Goal: Task Accomplishment & Management: Use online tool/utility

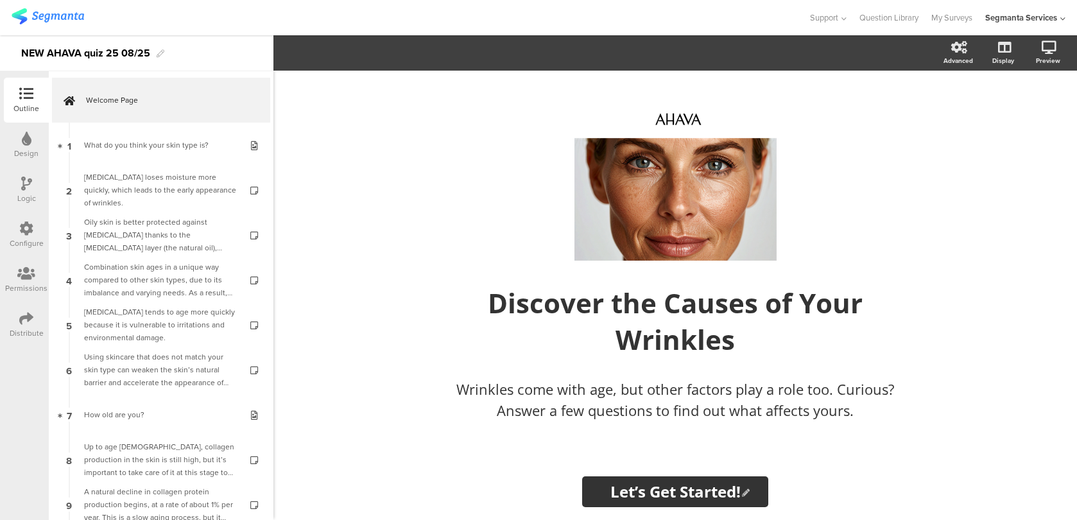
click at [24, 195] on div "Logic" at bounding box center [26, 199] width 19 height 12
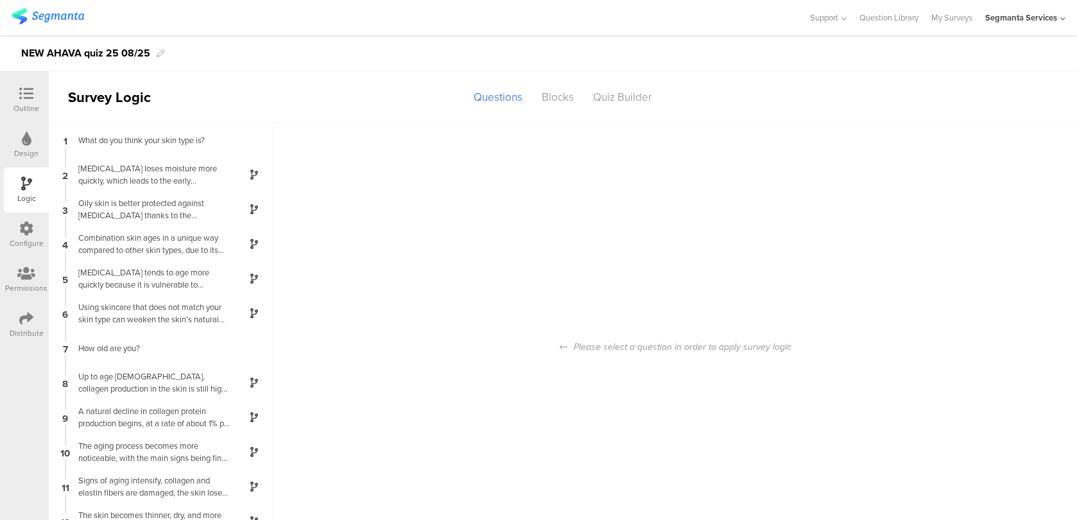
click at [28, 227] on icon at bounding box center [26, 228] width 14 height 14
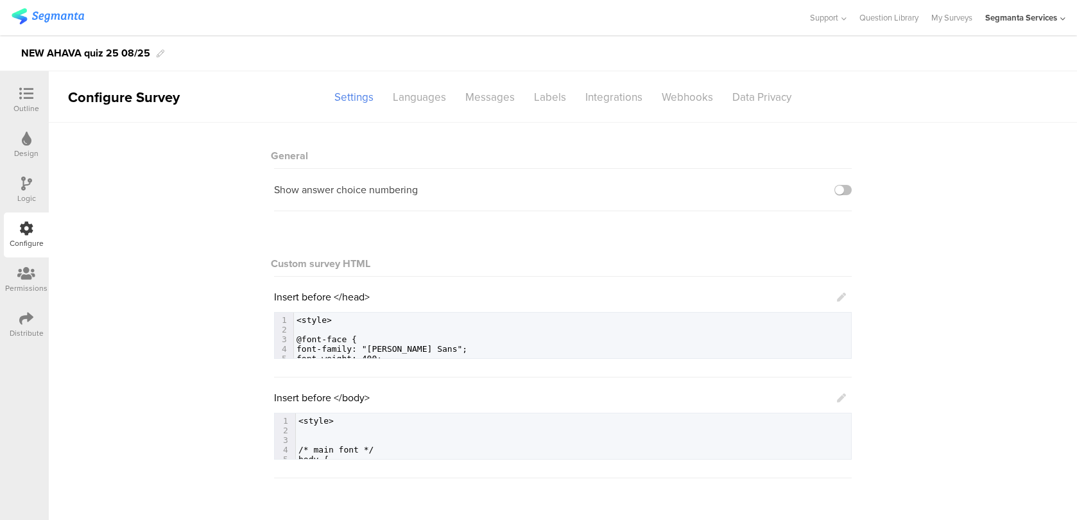
click at [12, 159] on div "Design" at bounding box center [26, 145] width 45 height 45
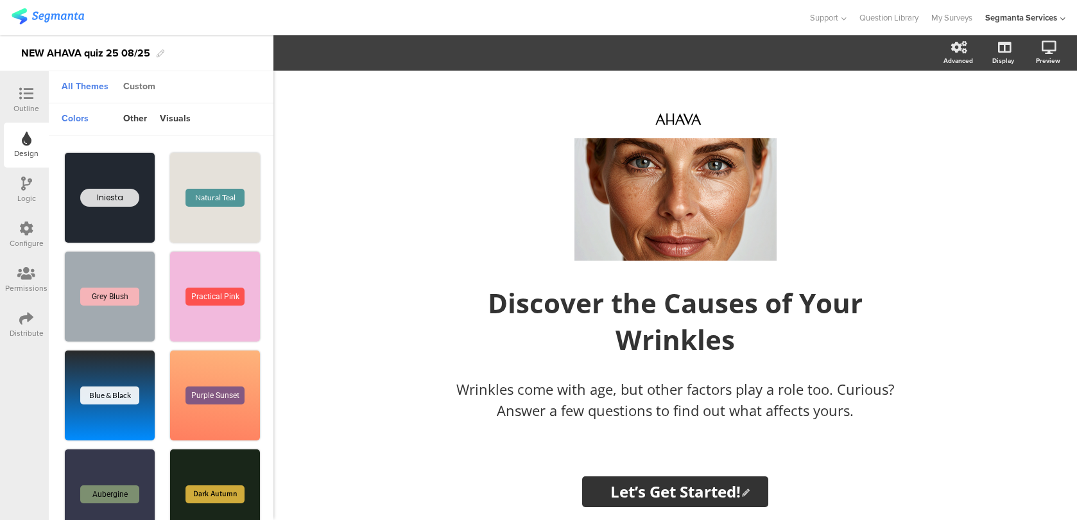
click at [142, 92] on div "Custom" at bounding box center [139, 87] width 45 height 22
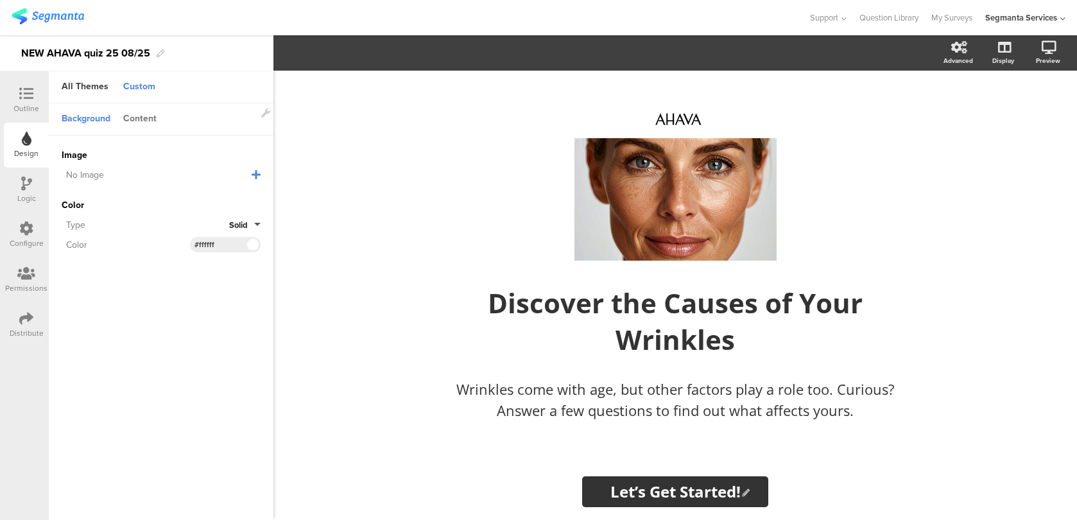
click at [144, 121] on div "Content" at bounding box center [140, 119] width 46 height 22
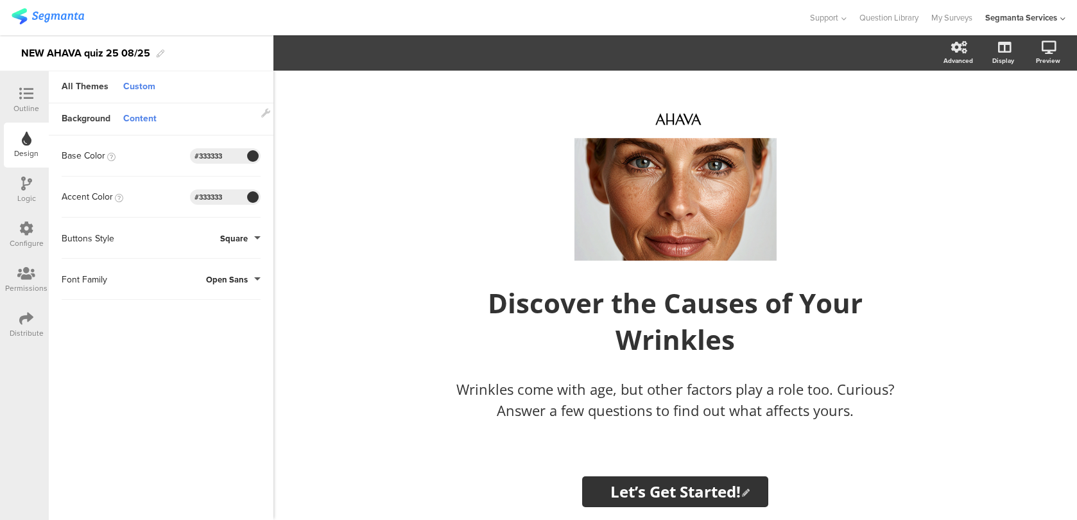
drag, startPoint x: 229, startPoint y: 194, endPoint x: 167, endPoint y: 194, distance: 62.3
click at [167, 194] on div "Accent Color #333333 Clear OK #333333" at bounding box center [161, 196] width 199 height 15
click at [35, 89] on div at bounding box center [26, 95] width 26 height 16
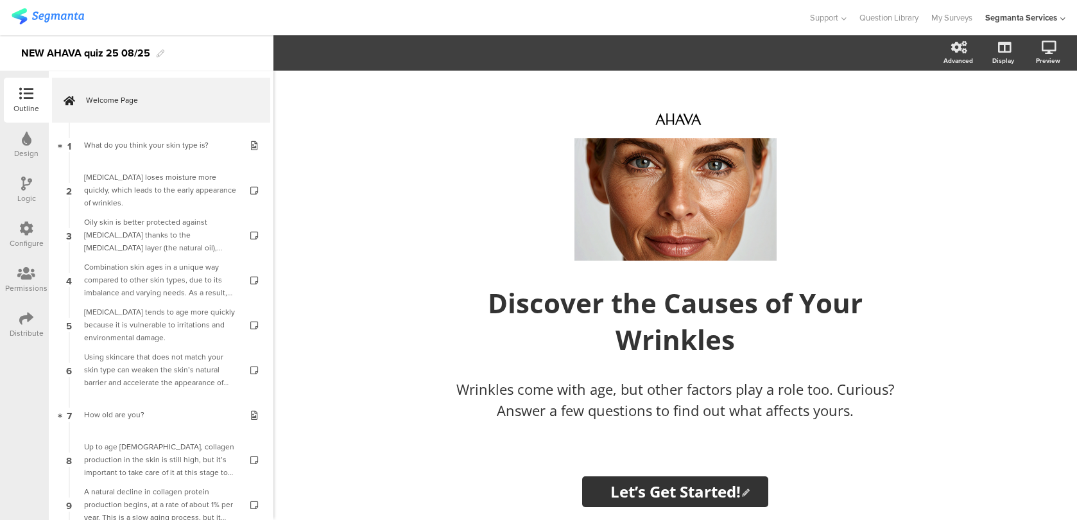
click at [35, 271] on div at bounding box center [26, 274] width 42 height 16
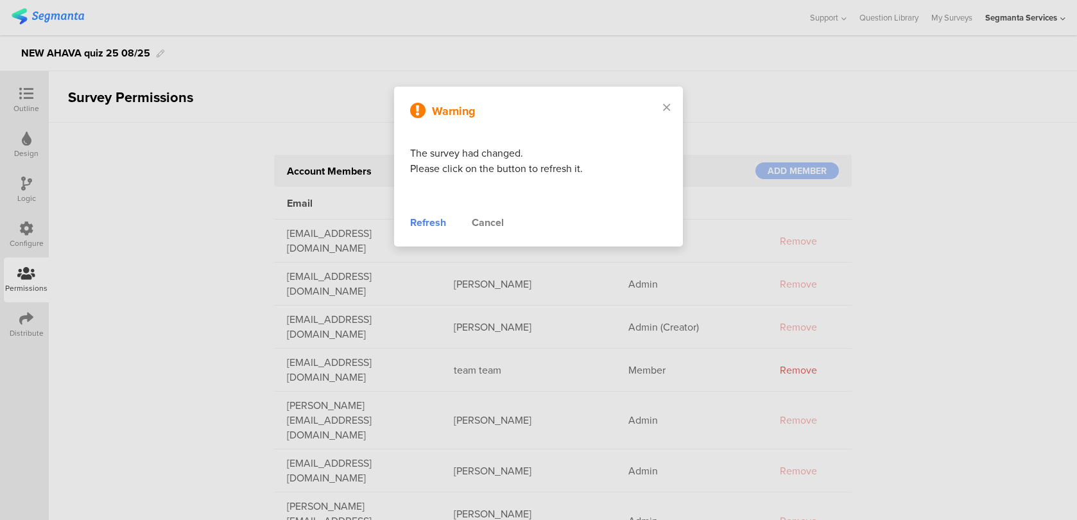
click at [440, 223] on div "Refresh" at bounding box center [428, 222] width 36 height 15
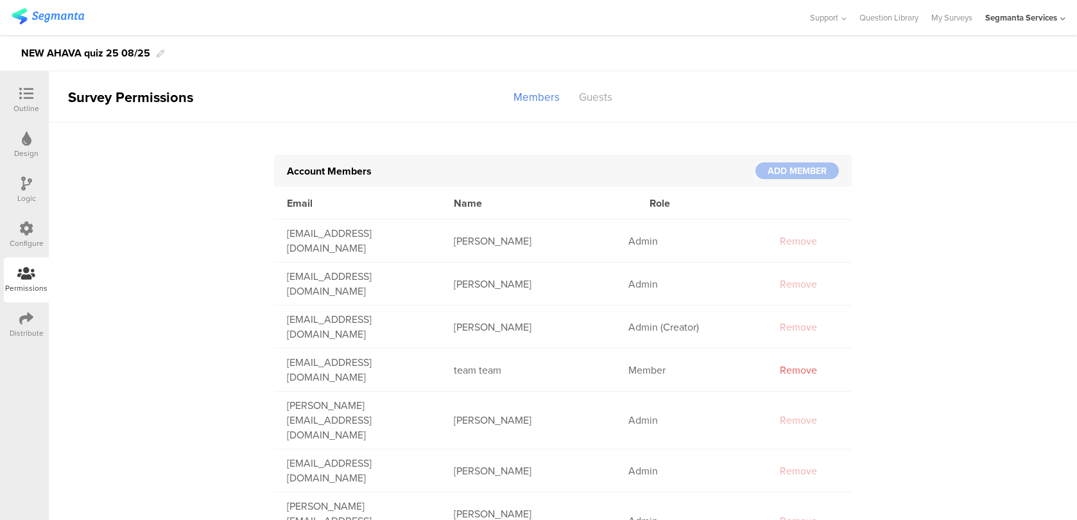
click at [33, 96] on div at bounding box center [26, 95] width 26 height 16
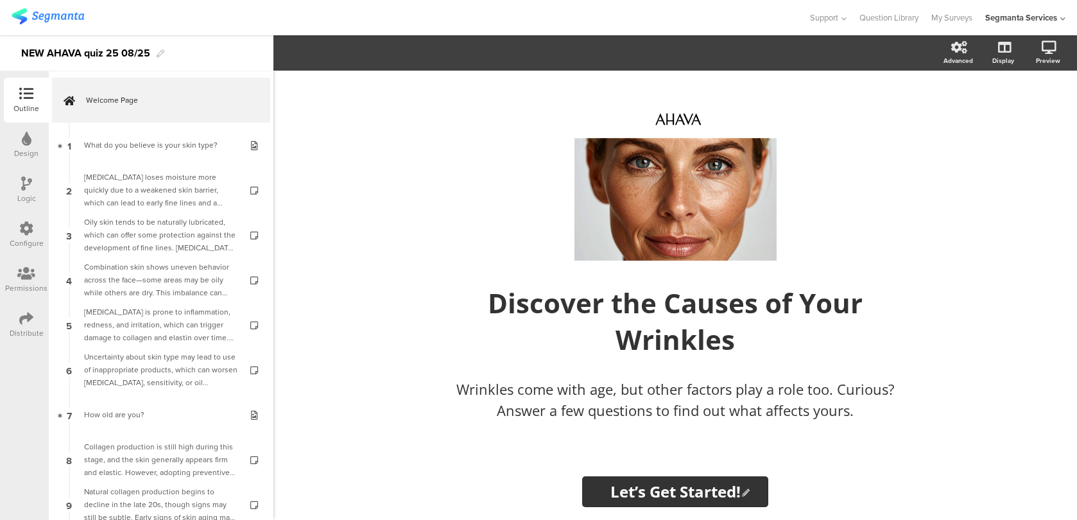
click at [30, 242] on div "Configure" at bounding box center [27, 243] width 34 height 12
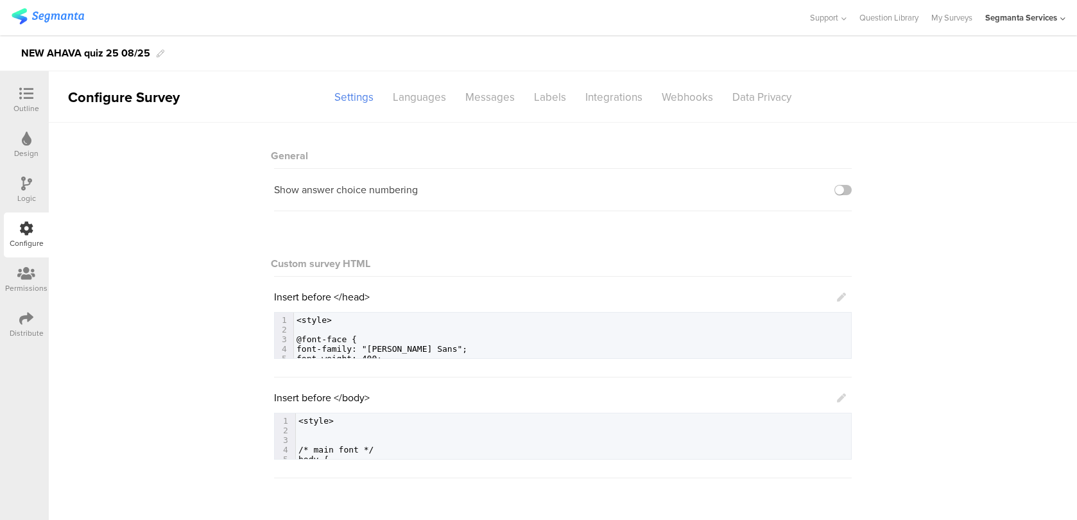
click at [843, 399] on icon at bounding box center [841, 397] width 9 height 9
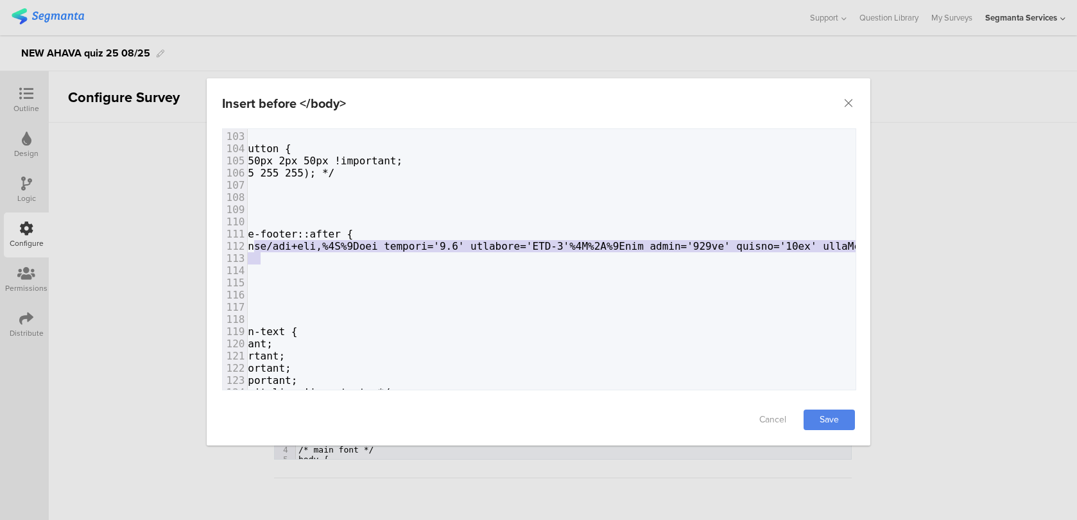
type textarea "data:image/svg+xml,%3C%3Fxml version='1.0' encoding='UTF-8'%3F%3E%3Csvg width='…"
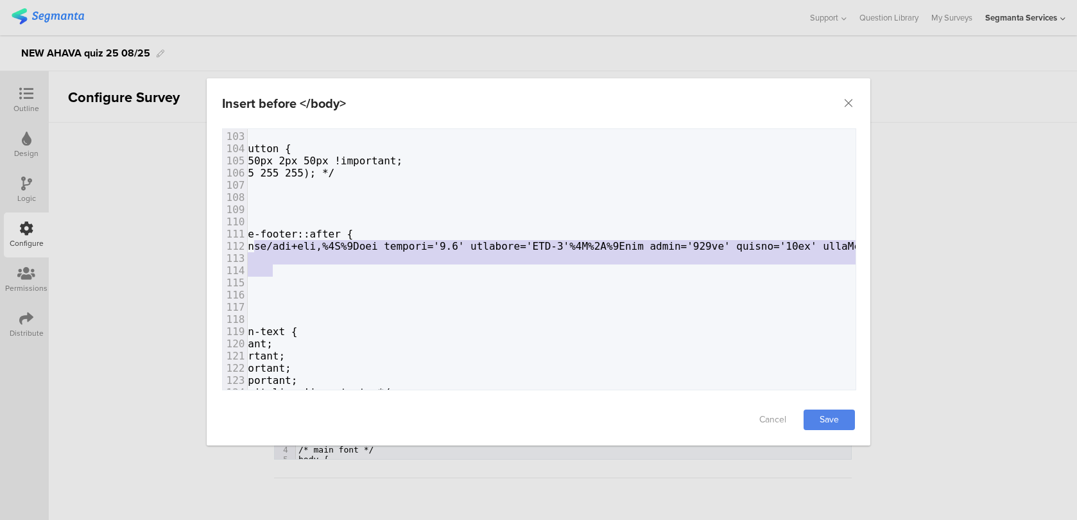
drag, startPoint x: 374, startPoint y: 244, endPoint x: 970, endPoint y: 264, distance: 596.0
click at [970, 264] on div "Insert before </body> Failed saving changes. If the problem persists please con…" at bounding box center [538, 260] width 1077 height 520
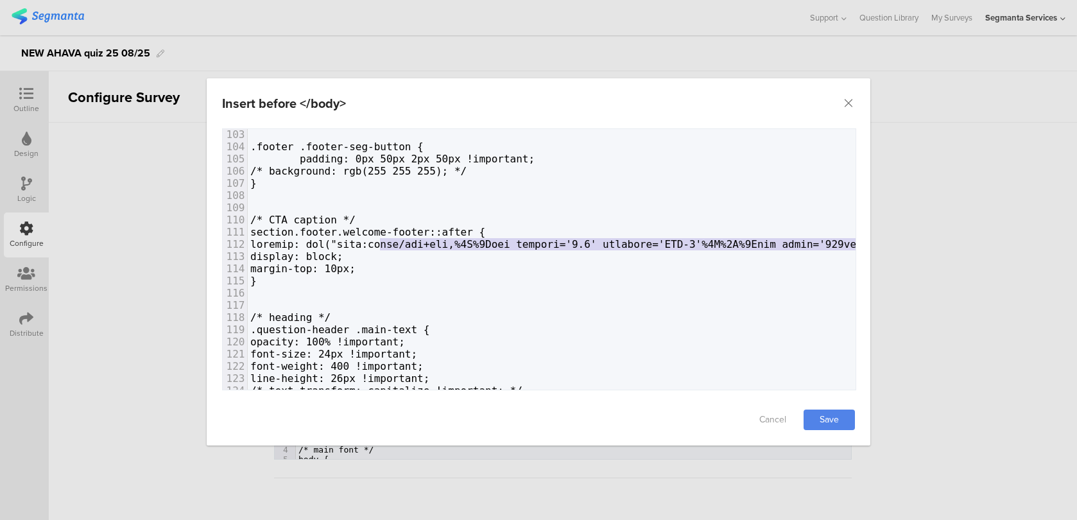
type textarea "data:image/svg+xml,%3C%3Fxml version='1.0' encoding='UTF-8'%3F%3E%3Csvg width='…"
drag, startPoint x: 836, startPoint y: 241, endPoint x: 388, endPoint y: 245, distance: 447.4
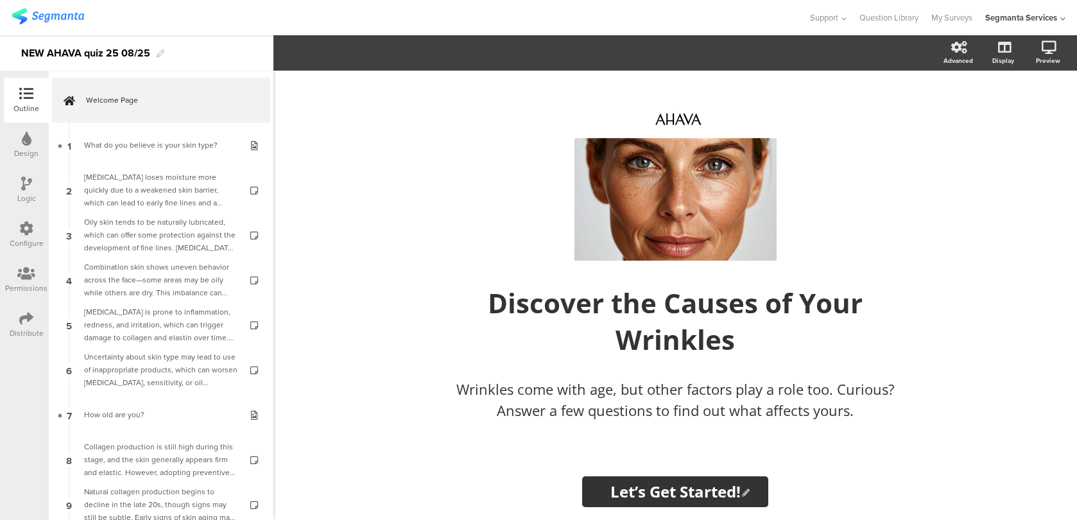
click at [44, 241] on div "Configure" at bounding box center [26, 234] width 45 height 45
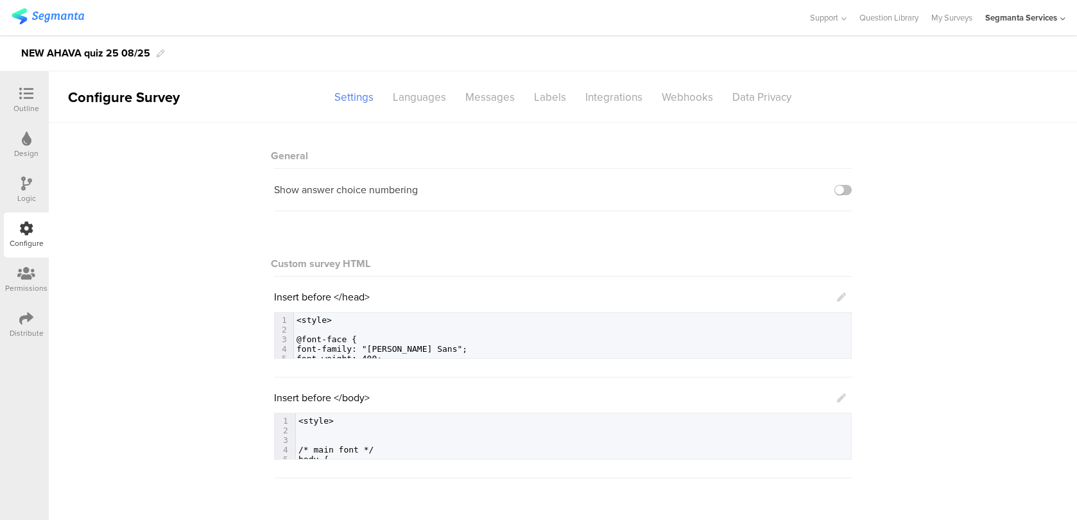
click at [843, 397] on icon at bounding box center [841, 397] width 9 height 9
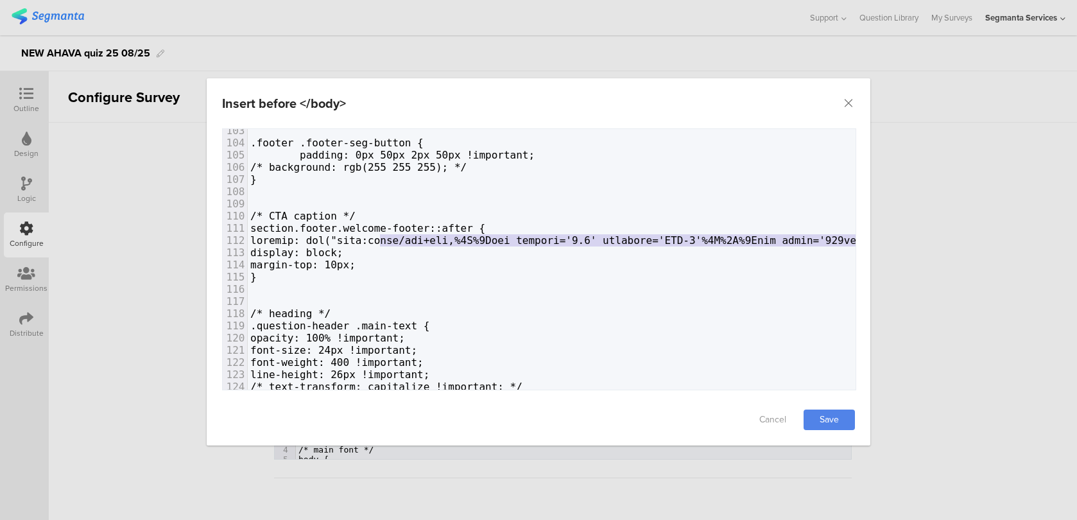
type textarea "data:image/svg+xml,%3C%3Fxml version='1.0' encoding='UTF-8'%3F%3E%3Csvg width='…"
drag, startPoint x: 834, startPoint y: 239, endPoint x: 387, endPoint y: 241, distance: 447.4
paste textarea "dialog"
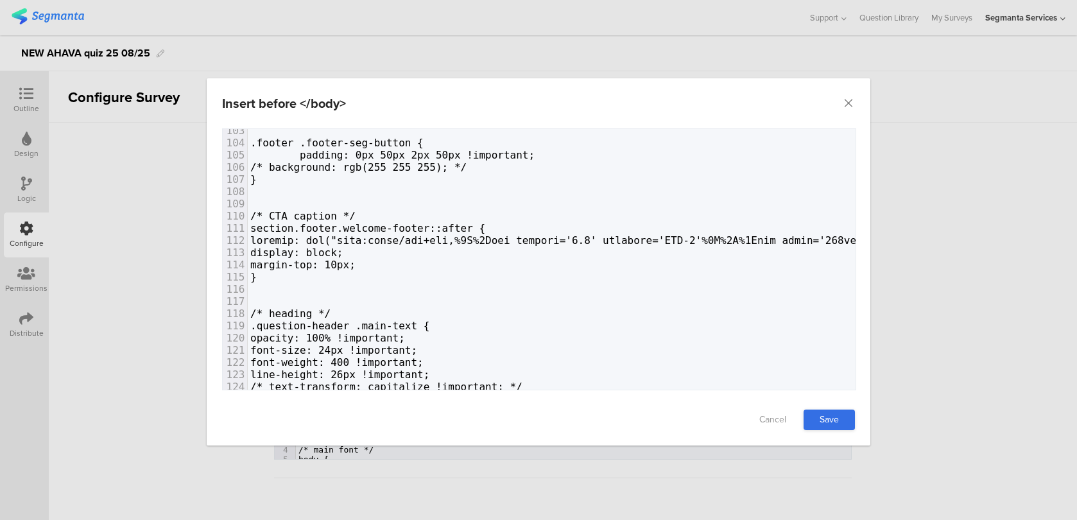
click at [830, 412] on link "Save" at bounding box center [829, 419] width 51 height 21
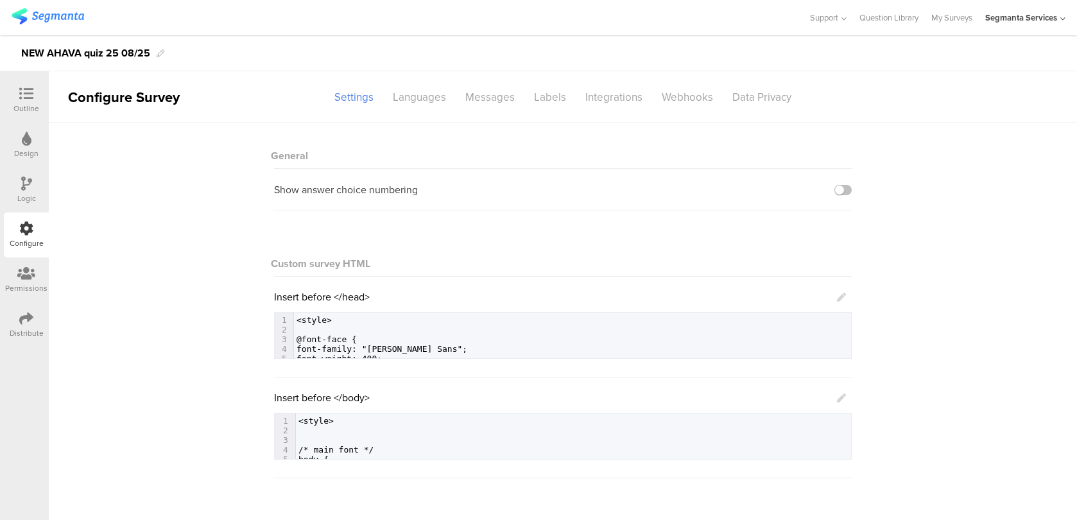
click at [23, 94] on icon at bounding box center [26, 94] width 14 height 14
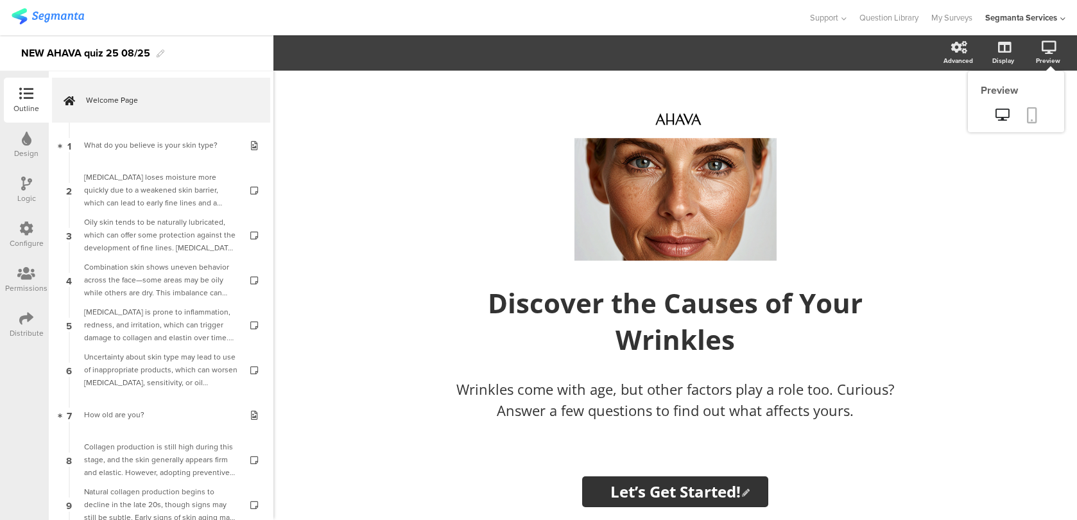
click at [1035, 110] on icon at bounding box center [1032, 115] width 10 height 16
click at [35, 220] on div "Configure" at bounding box center [26, 234] width 45 height 45
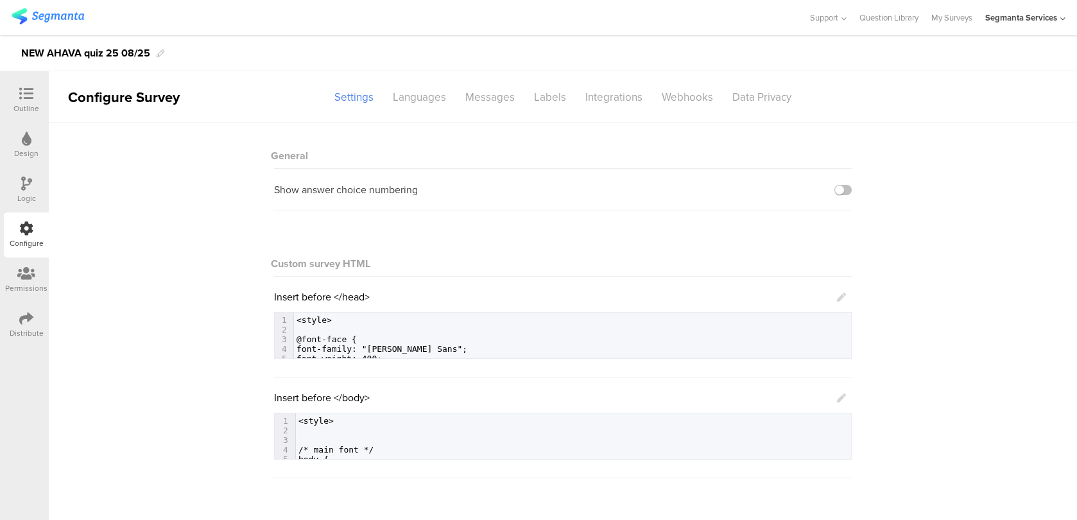
click at [845, 395] on icon at bounding box center [841, 397] width 9 height 9
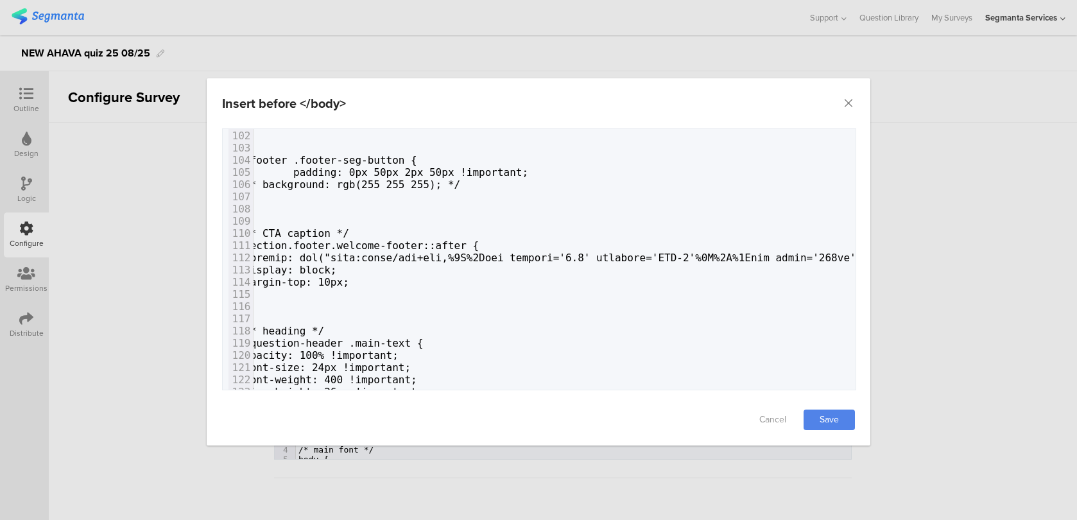
scroll to position [1234, 0]
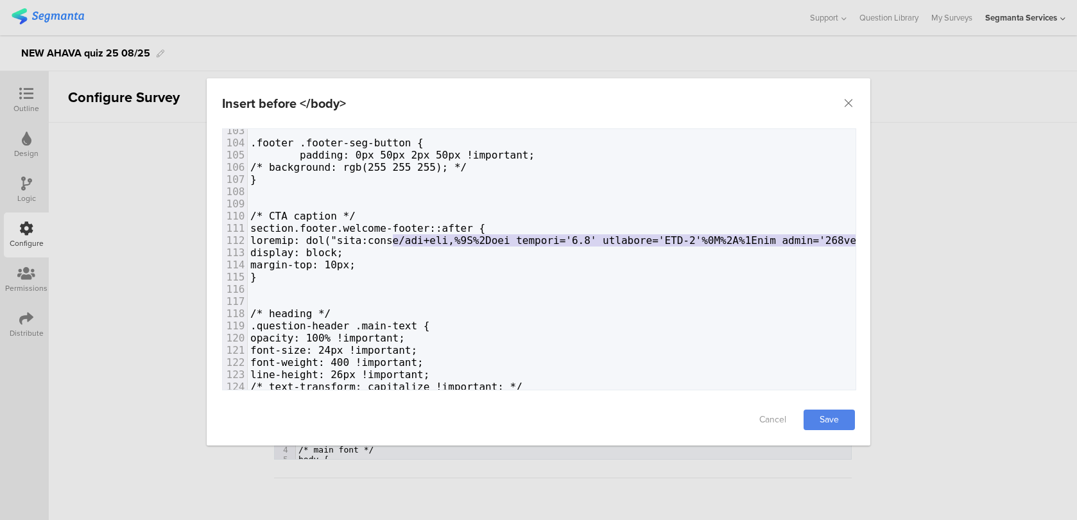
type textarea "data:image/svg+xml,%3C%3Fxml version='1.0' encoding='UTF-8'%3F%3E%3Csvg width='…"
drag, startPoint x: 836, startPoint y: 235, endPoint x: 388, endPoint y: 242, distance: 448.0
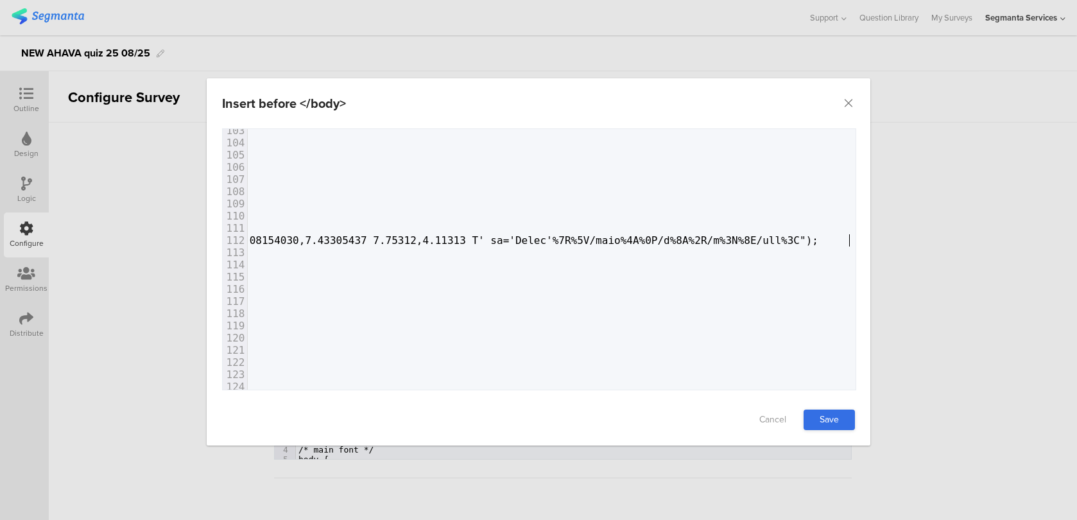
click at [837, 411] on link "Save" at bounding box center [829, 419] width 51 height 21
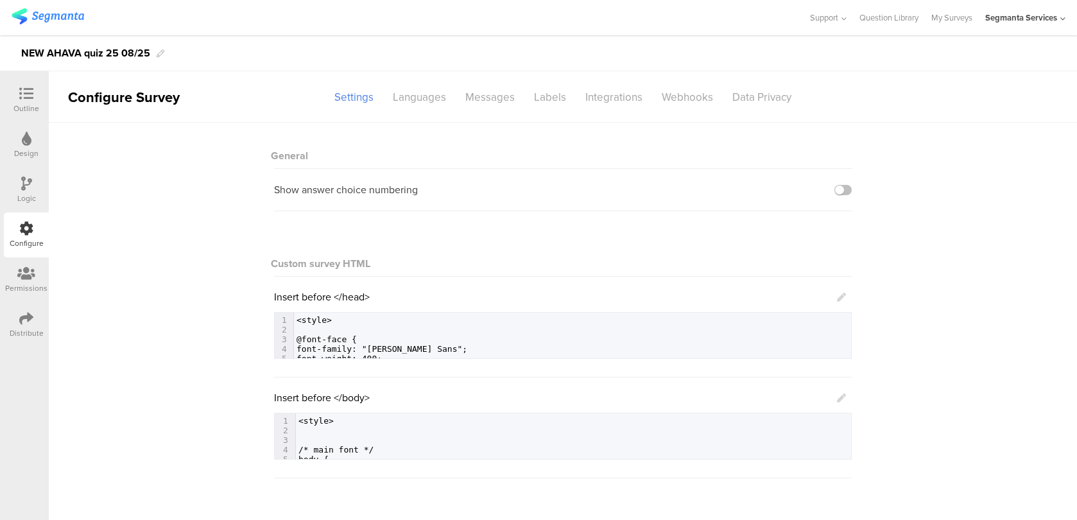
click at [28, 103] on div "Outline" at bounding box center [26, 109] width 26 height 12
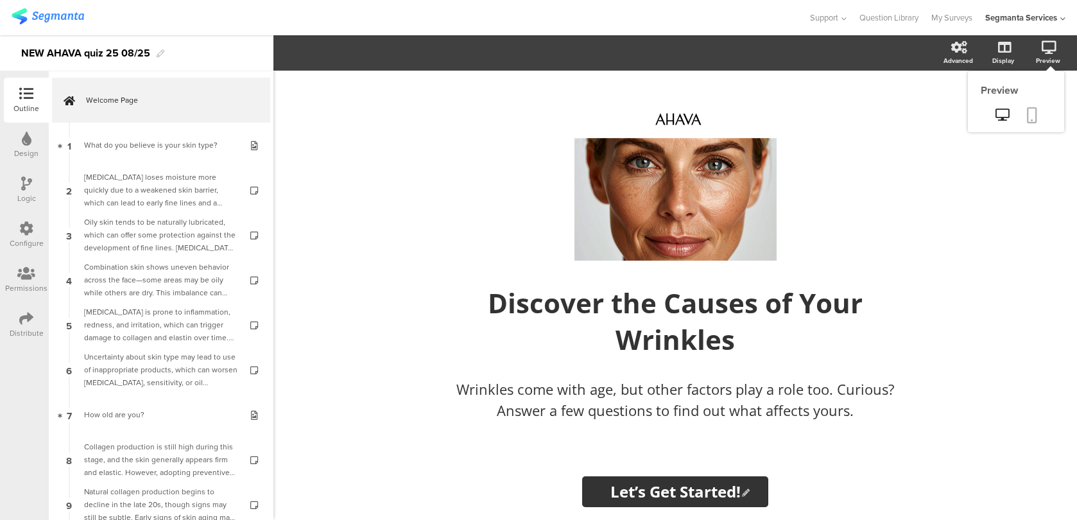
click at [1035, 124] on link at bounding box center [1032, 116] width 28 height 24
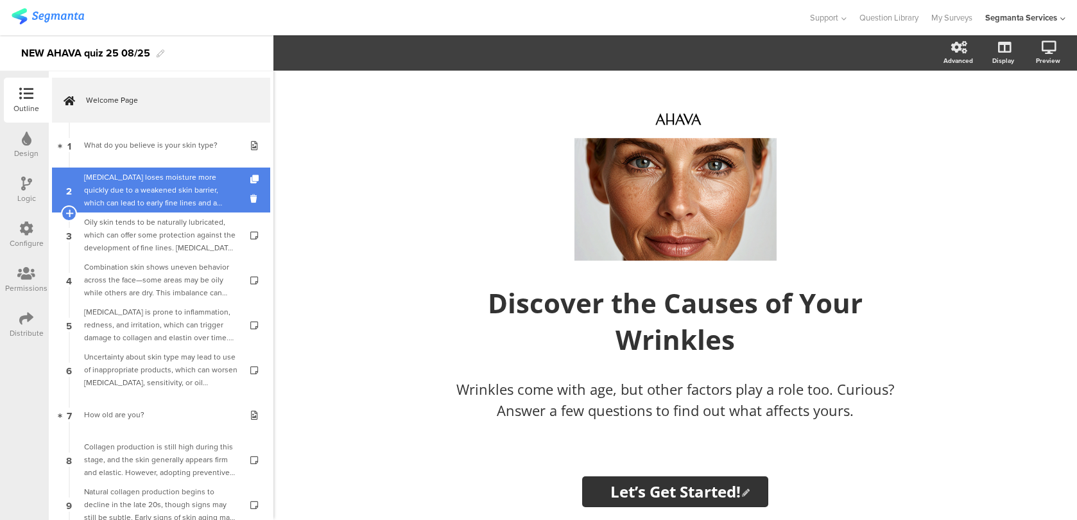
click at [166, 189] on div "Dry skin loses moisture more quickly due to a weakened skin barrier, which can …" at bounding box center [160, 190] width 153 height 39
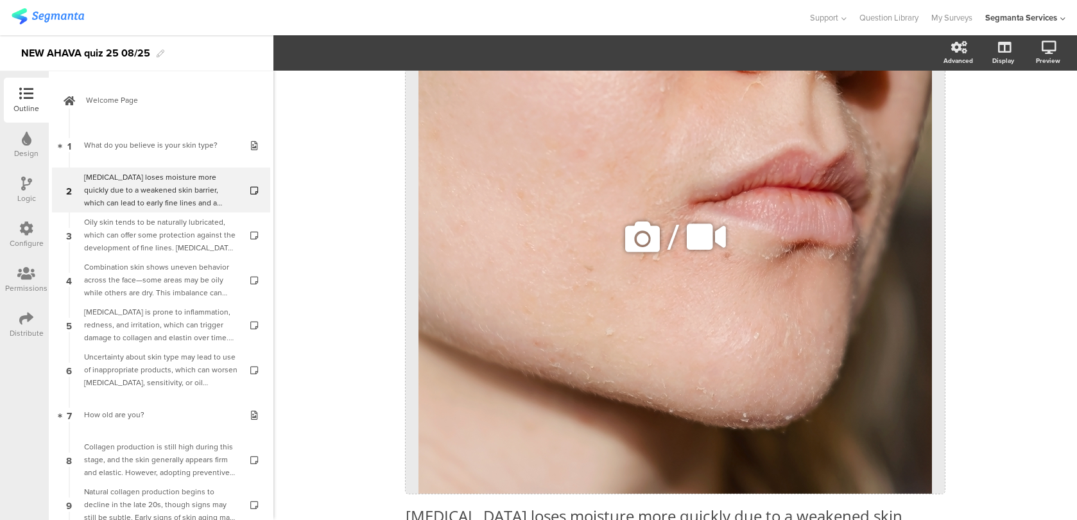
scroll to position [317, 0]
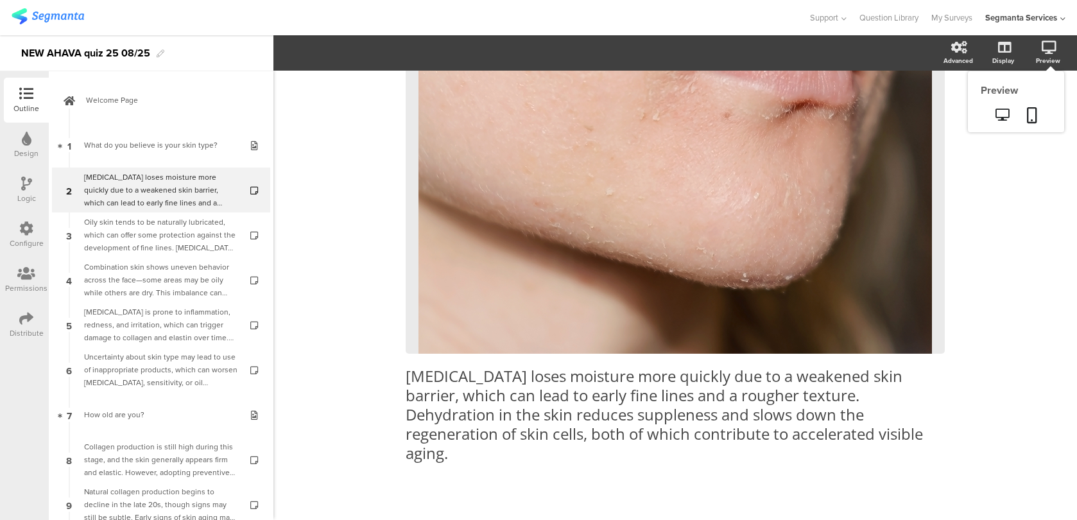
click at [1033, 102] on sg-preview-menu at bounding box center [1016, 116] width 96 height 32
click at [1029, 112] on icon at bounding box center [1032, 115] width 10 height 16
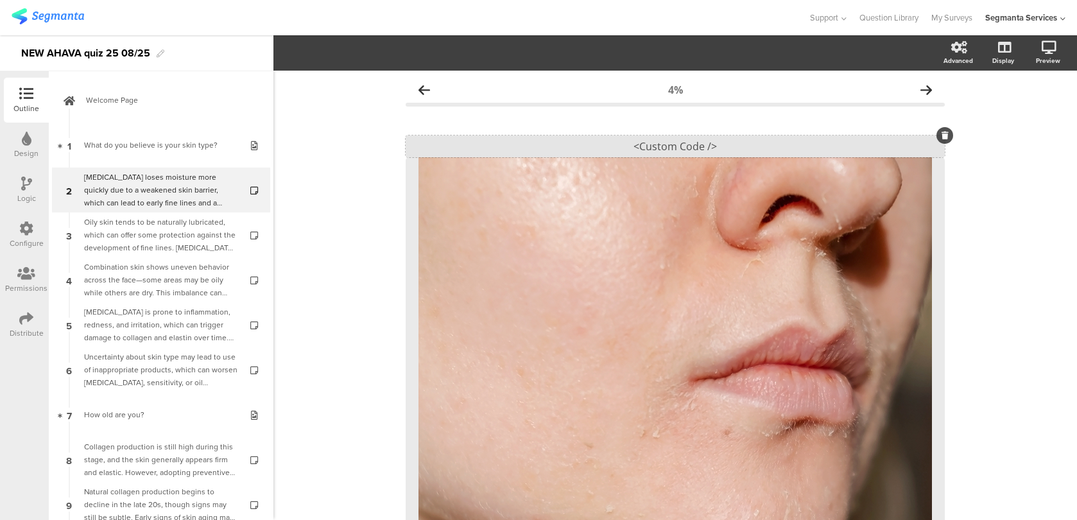
click at [737, 137] on div "<Custom Code />" at bounding box center [675, 146] width 539 height 22
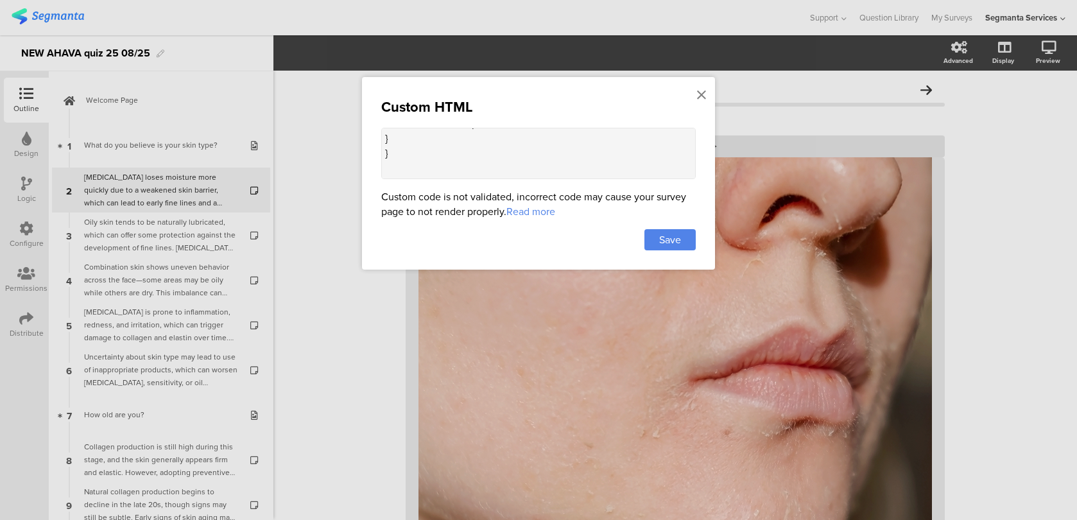
scroll to position [1083, 0]
click at [707, 94] on div at bounding box center [702, 95] width 12 height 24
